Goal: Task Accomplishment & Management: Manage account settings

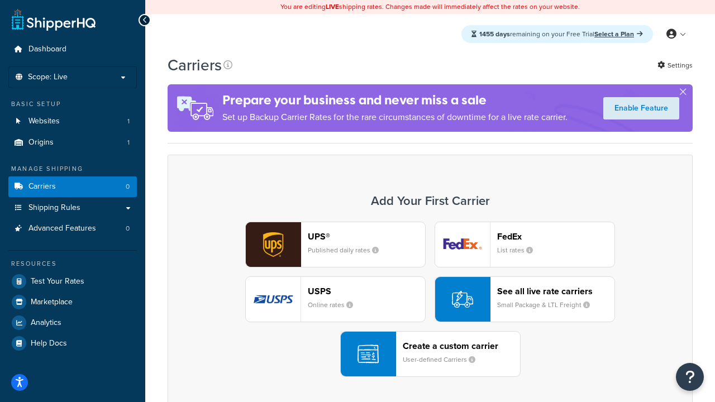
click at [430, 299] on div "UPS® Published daily rates FedEx List rates USPS Online rates See all live rate…" at bounding box center [429, 299] width 501 height 155
click at [555, 236] on header "FedEx" at bounding box center [555, 236] width 117 height 11
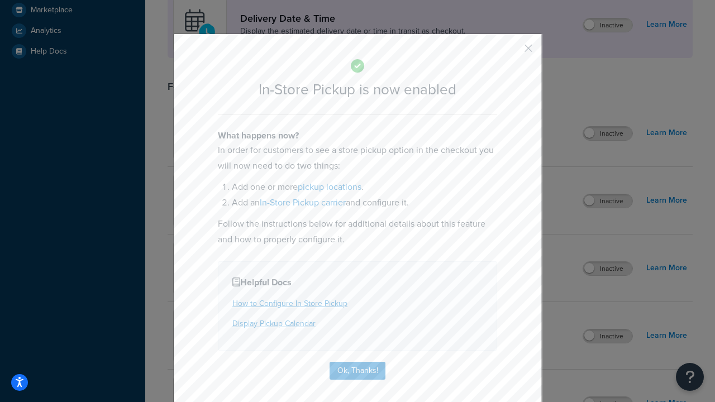
click at [511, 52] on button "button" at bounding box center [511, 52] width 3 height 3
